Goal: Information Seeking & Learning: Learn about a topic

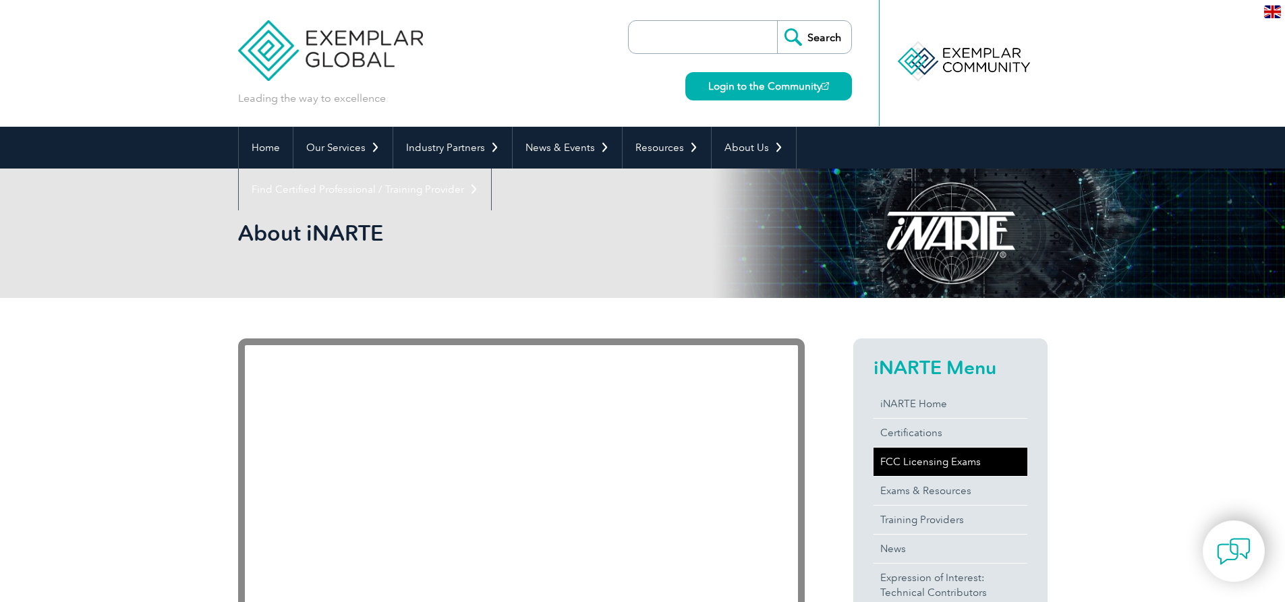
click at [958, 460] on link "FCC Licensing Exams" at bounding box center [951, 462] width 154 height 28
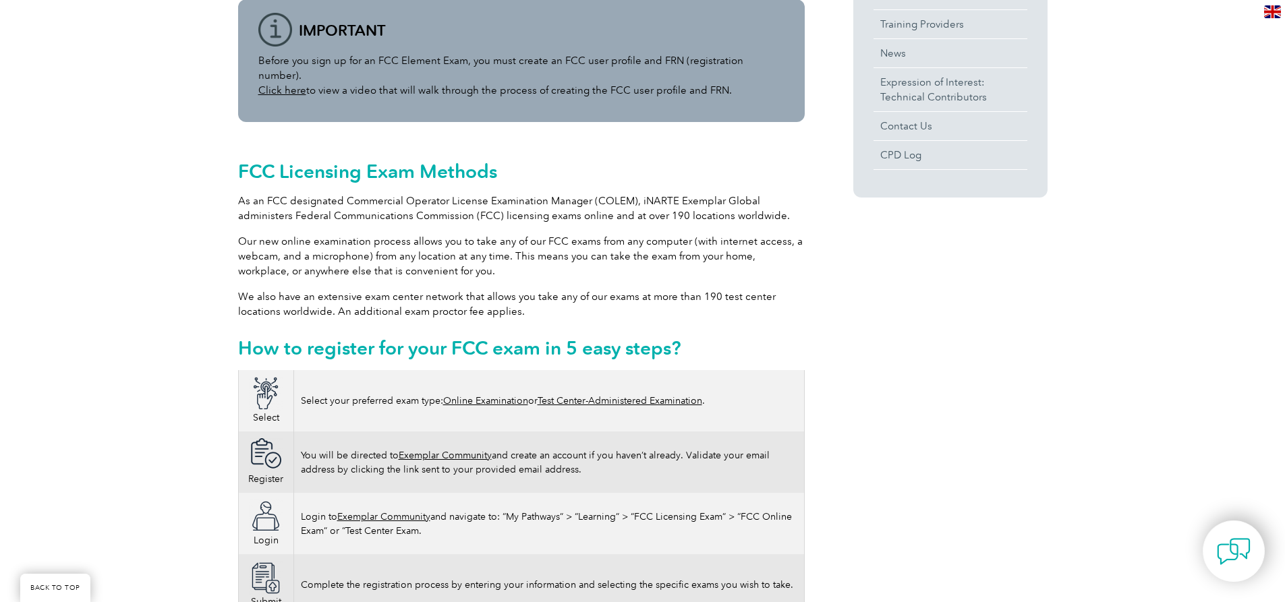
scroll to position [540, 0]
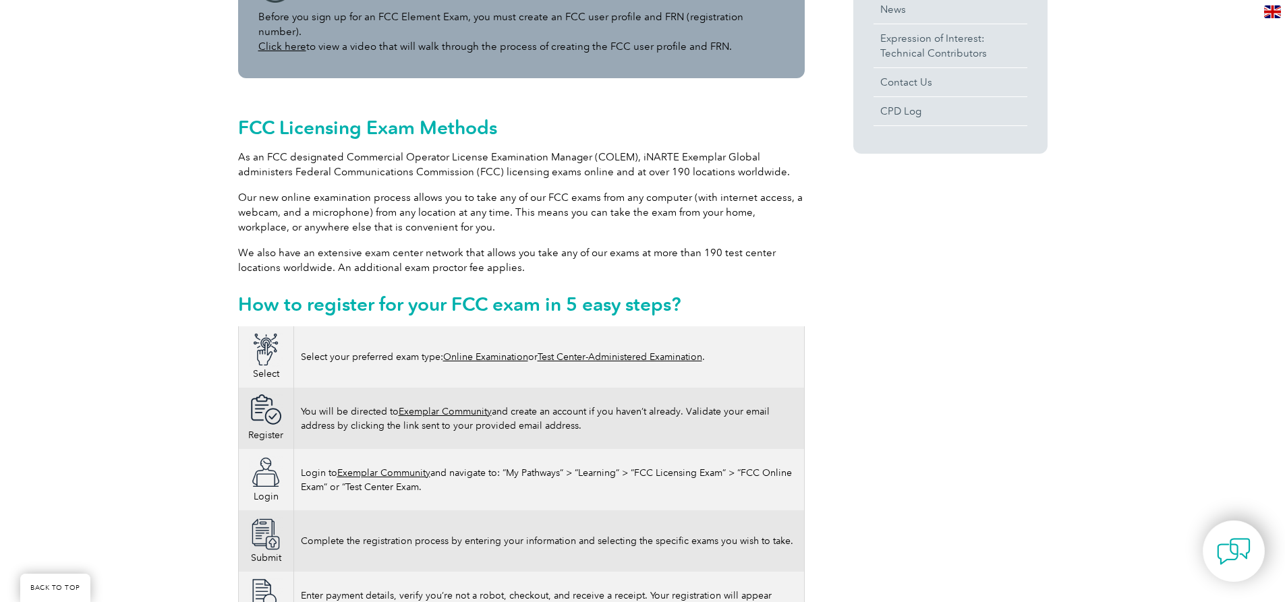
click at [494, 351] on link "Online Examination" at bounding box center [485, 356] width 85 height 11
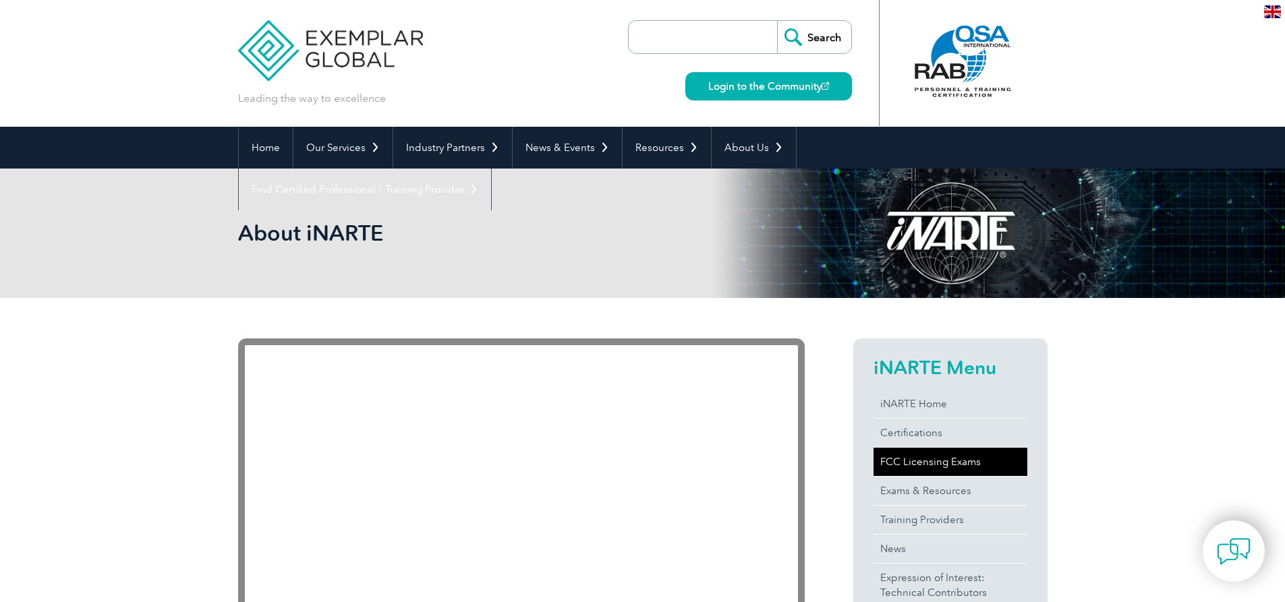
click at [942, 466] on link "FCC Licensing Exams" at bounding box center [951, 462] width 154 height 28
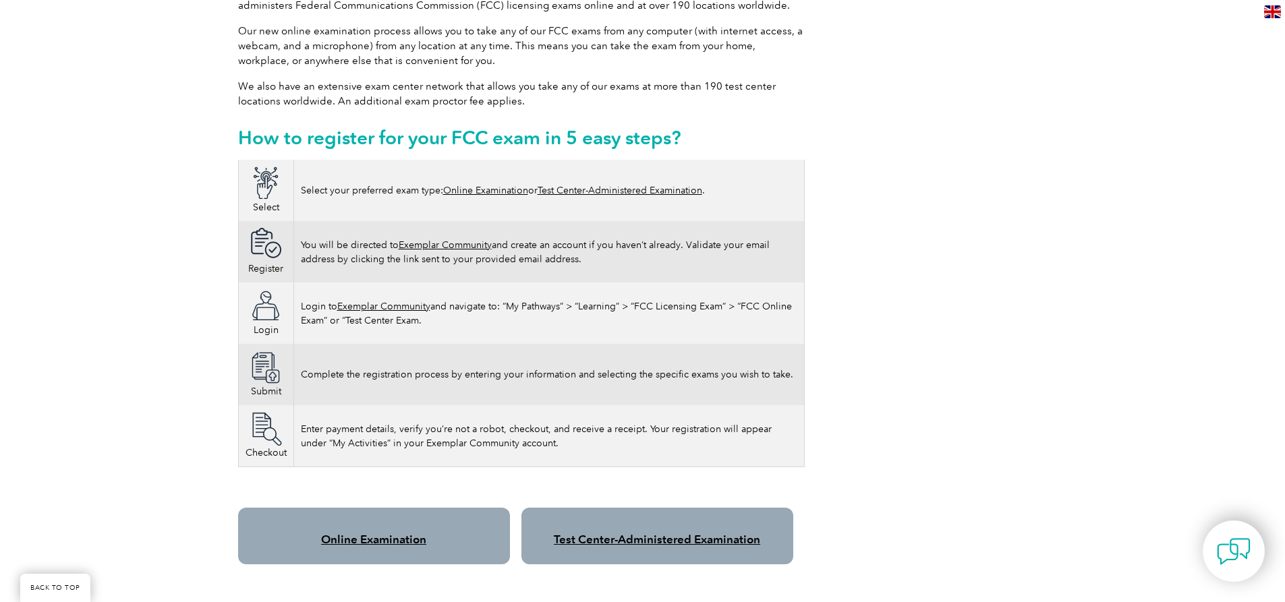
scroll to position [742, 0]
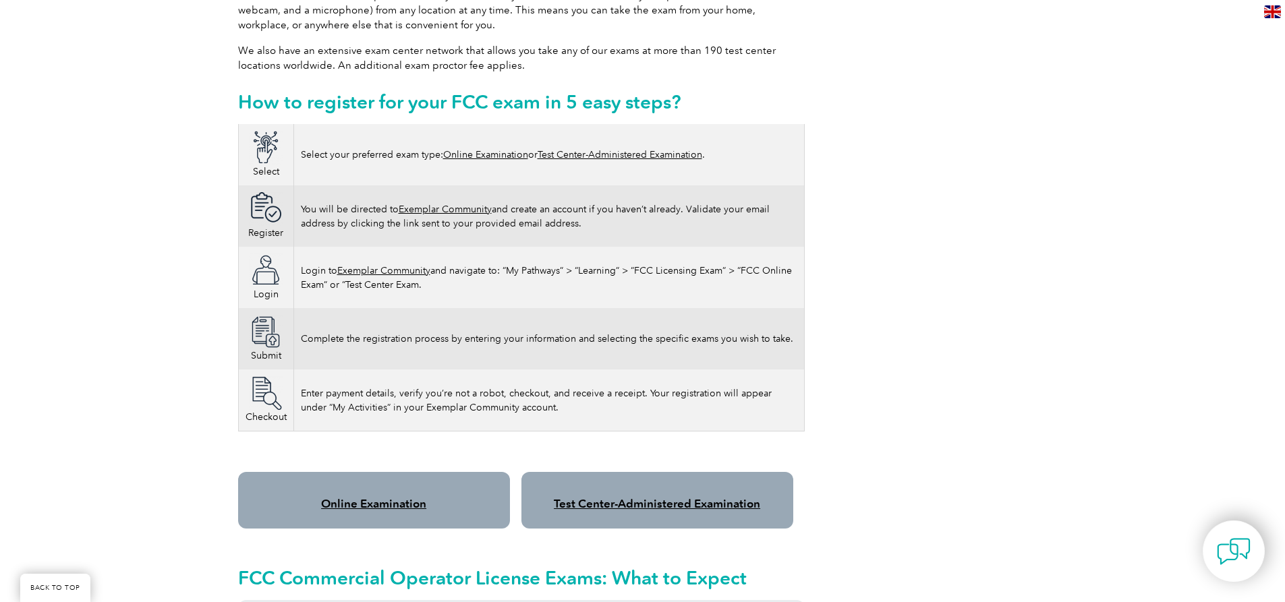
click at [501, 149] on link "Online Examination" at bounding box center [485, 154] width 85 height 11
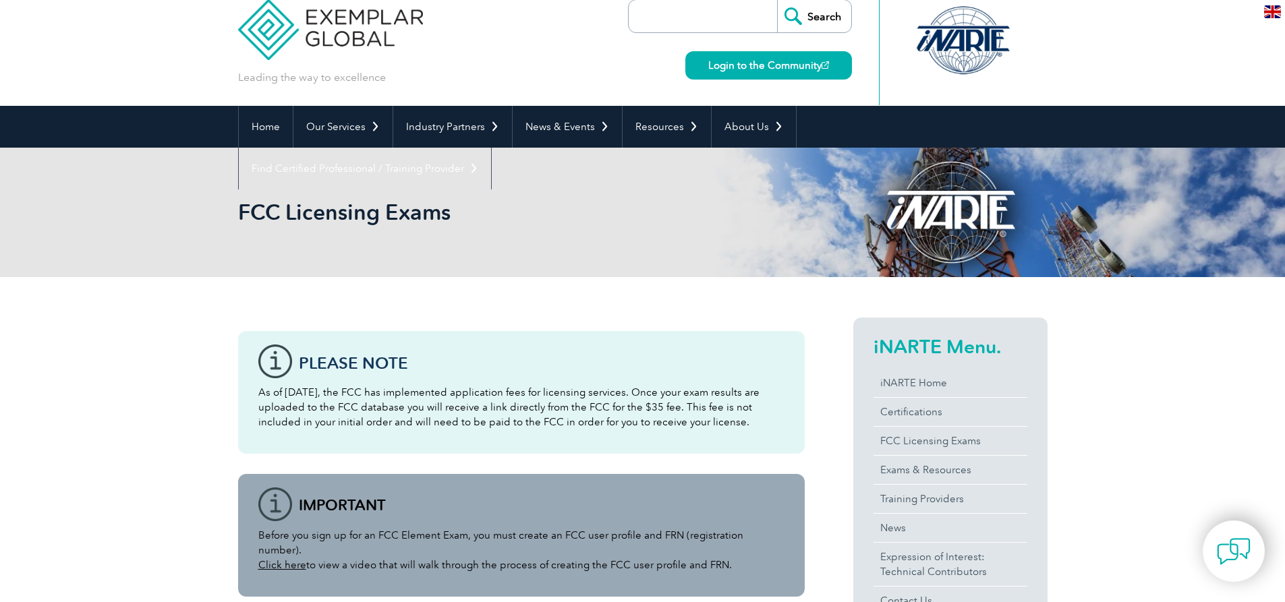
scroll to position [0, 0]
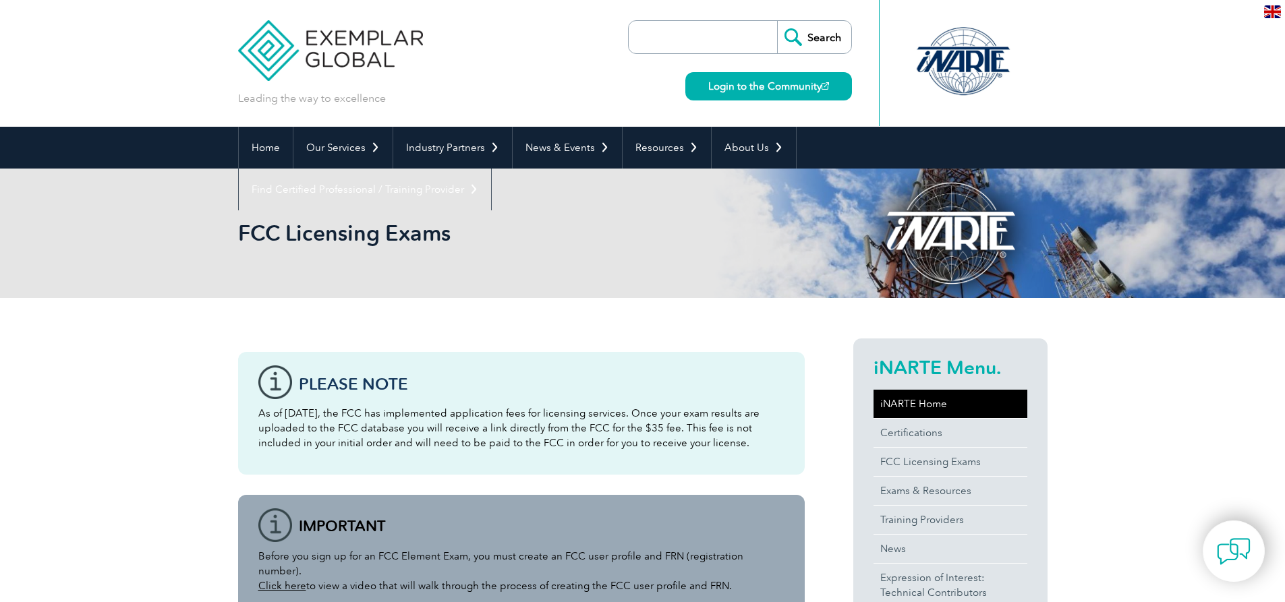
click at [902, 404] on link "iNARTE Home" at bounding box center [951, 404] width 154 height 28
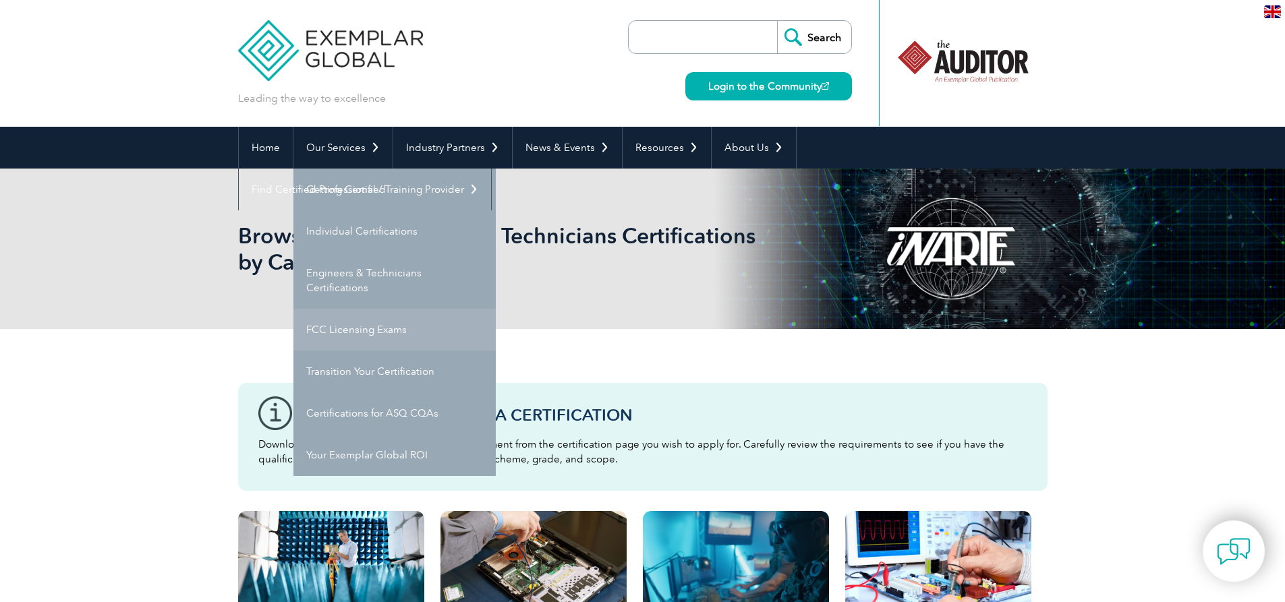
click at [332, 327] on link "FCC Licensing Exams" at bounding box center [394, 330] width 202 height 42
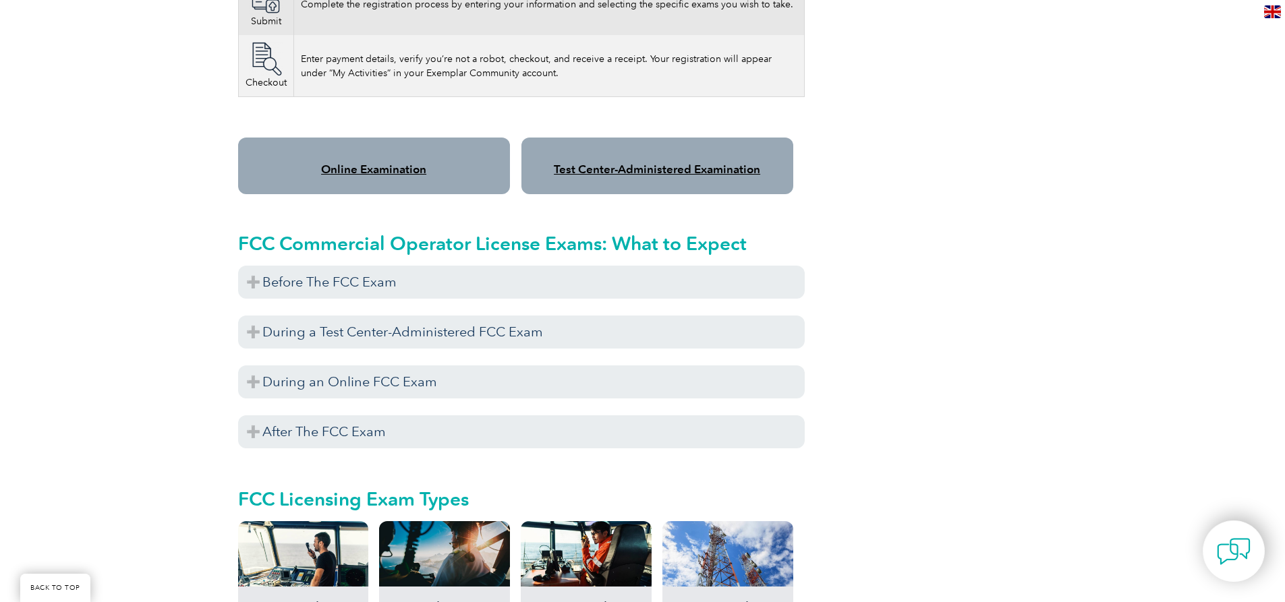
scroll to position [877, 0]
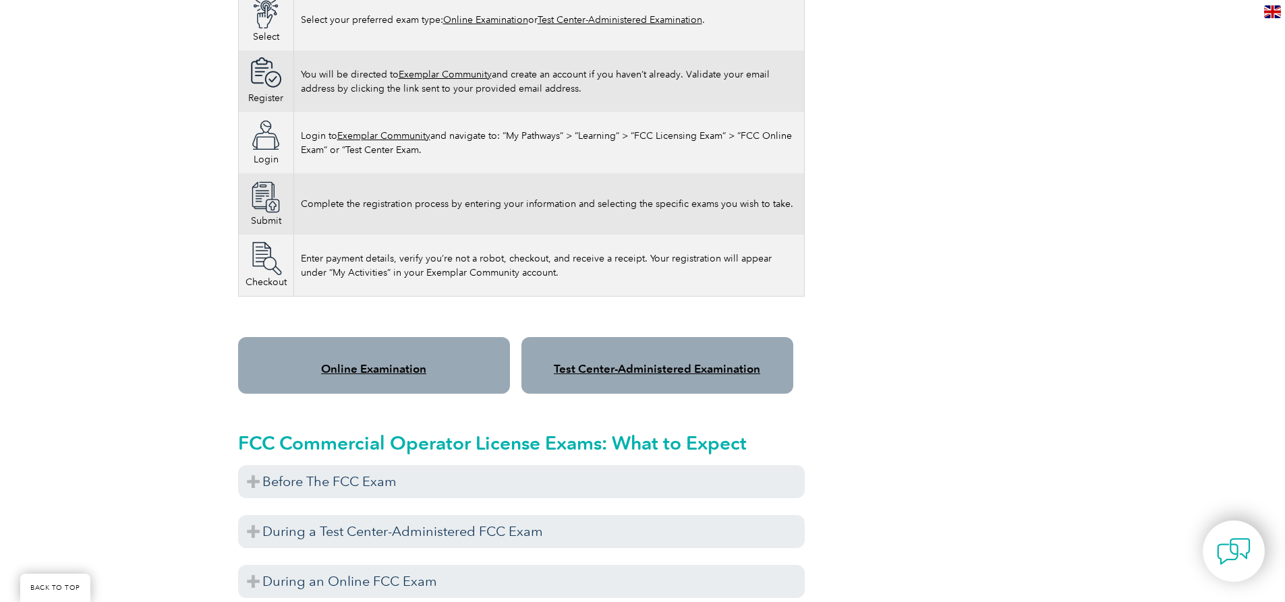
click at [393, 362] on link "Online Examination" at bounding box center [373, 368] width 105 height 13
